Goal: Transaction & Acquisition: Purchase product/service

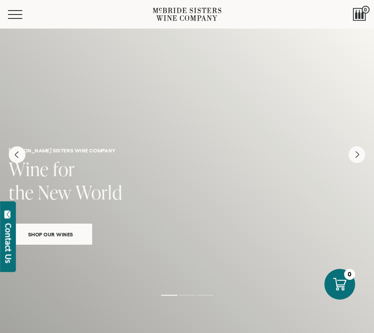
click at [19, 19] on div "Menu" at bounding box center [80, 14] width 145 height 29
click at [19, 16] on button "Menu" at bounding box center [24, 14] width 32 height 9
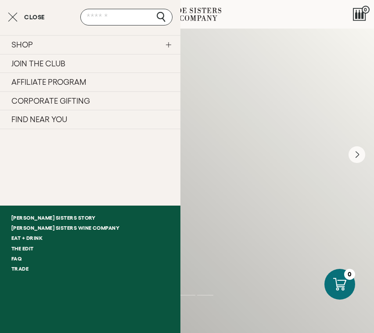
click at [90, 48] on link "SHOP" at bounding box center [90, 44] width 181 height 19
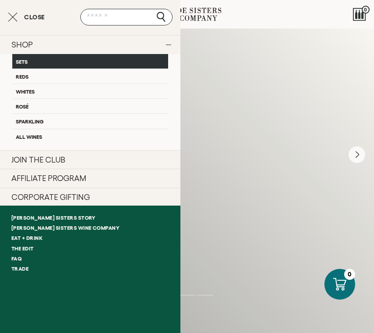
click at [44, 65] on link "Sets" at bounding box center [90, 61] width 156 height 14
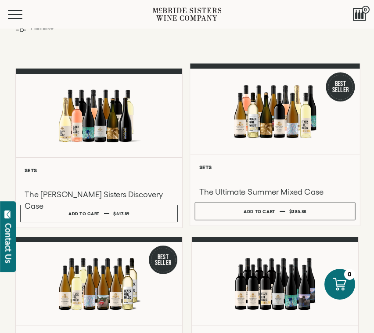
scroll to position [10, 0]
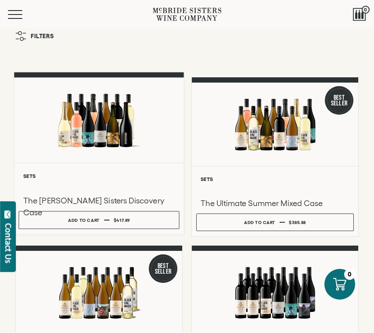
click at [96, 135] on div at bounding box center [99, 120] width 170 height 85
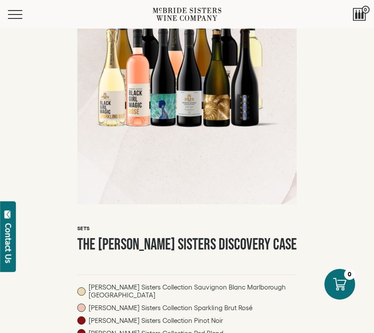
scroll to position [95, 0]
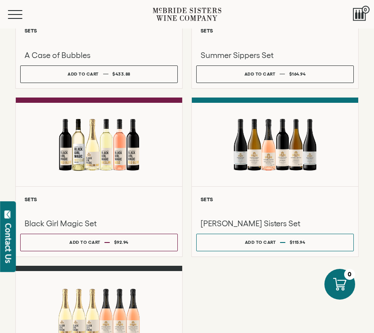
scroll to position [507, 0]
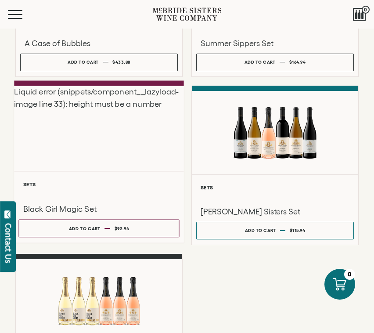
click at [116, 133] on div "Liquid error (snippets/component__lazyload-image line 33): height must be a num…" at bounding box center [99, 128] width 170 height 85
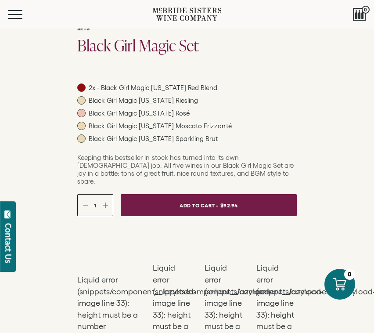
scroll to position [326, 0]
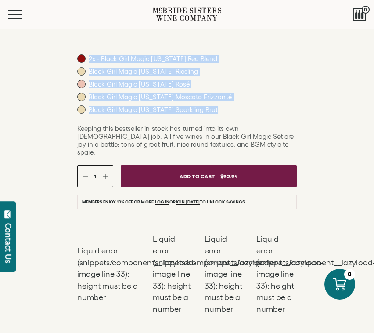
drag, startPoint x: 214, startPoint y: 110, endPoint x: 89, endPoint y: 60, distance: 135.0
click at [89, 60] on div "2x - Black Girl Magic California Red Blend Black Girl Magic California Riesling…" at bounding box center [187, 86] width 220 height 64
copy div "2x - Black Girl Magic California Red Blend Black Girl Magic California Riesling…"
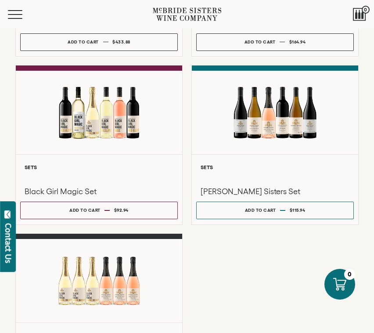
scroll to position [532, 0]
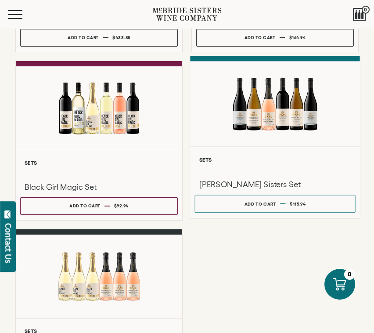
click at [240, 128] on div at bounding box center [275, 103] width 170 height 85
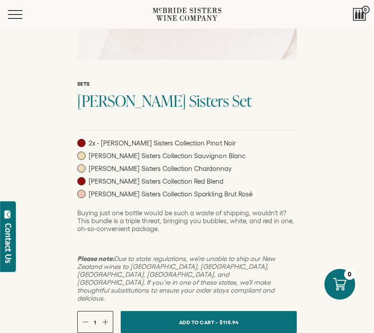
scroll to position [294, 0]
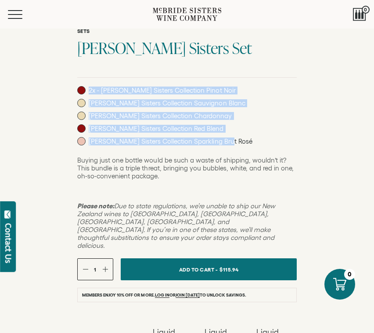
drag, startPoint x: 221, startPoint y: 137, endPoint x: 89, endPoint y: 90, distance: 140.0
click at [89, 90] on div "2x - [PERSON_NAME] Sisters Collection Pinot Noir [PERSON_NAME] Sisters Collecti…" at bounding box center [187, 118] width 220 height 64
copy div "2x - [PERSON_NAME] Sisters Collection Pinot Noir [PERSON_NAME] Sisters Collecti…"
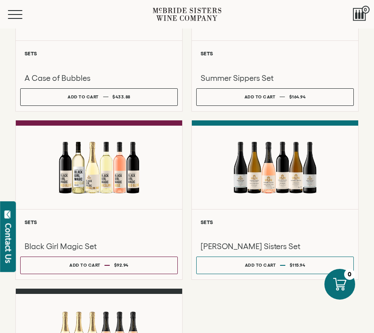
scroll to position [475, 0]
